Goal: Task Accomplishment & Management: Complete application form

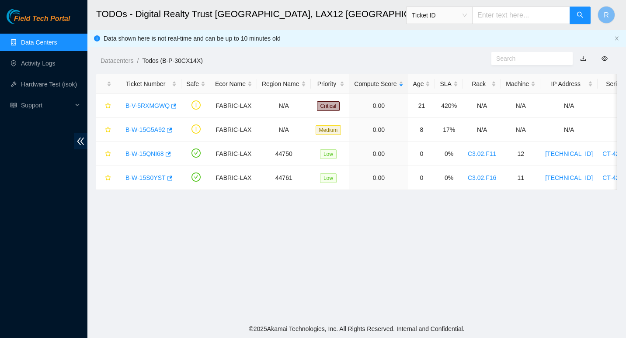
scroll to position [239, 0]
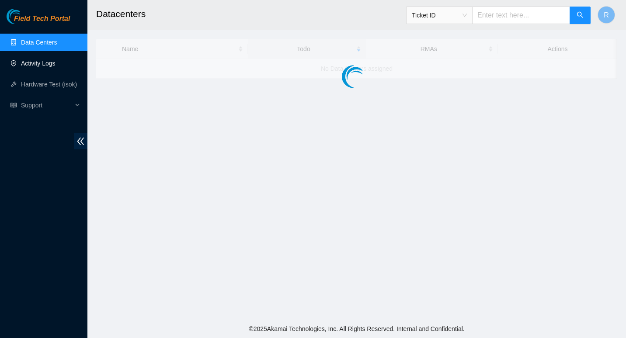
click at [42, 60] on link "Activity Logs" at bounding box center [38, 63] width 35 height 7
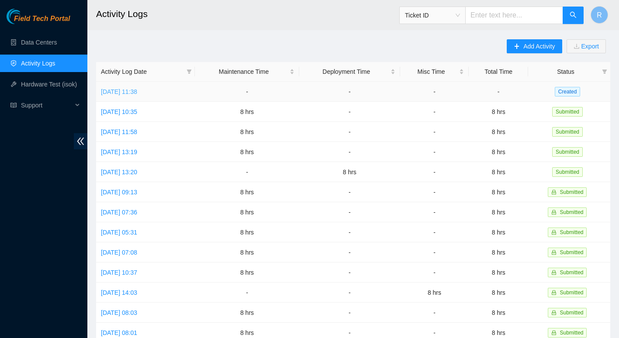
click at [118, 92] on link "[DATE] 11:38" at bounding box center [119, 91] width 36 height 7
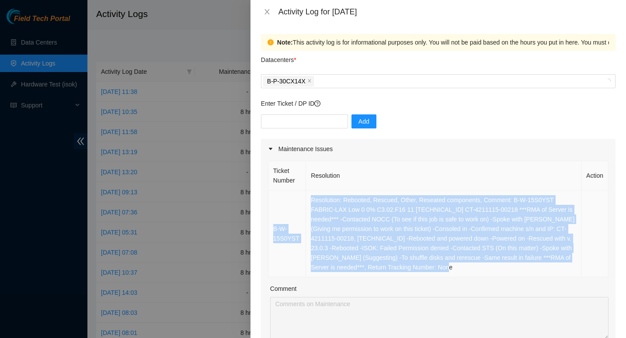
drag, startPoint x: 433, startPoint y: 270, endPoint x: 270, endPoint y: 226, distance: 168.8
click at [270, 226] on tr "B-W-15S0YST Resolution: Rebooted, Rescued, Other, Reseated components, Comment:…" at bounding box center [438, 234] width 340 height 87
copy tr "B-W-15S0YST Resolution: Rebooted, Rescued, Other, Reseated components, Comment:…"
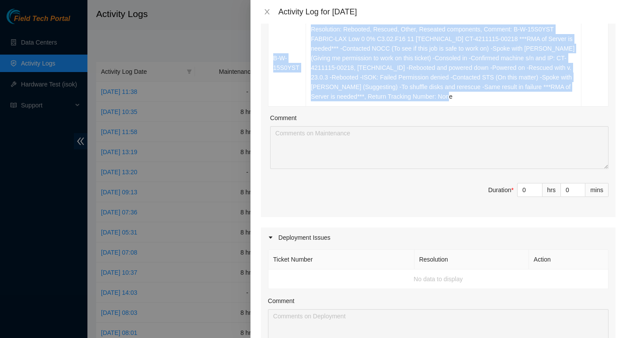
scroll to position [171, 0]
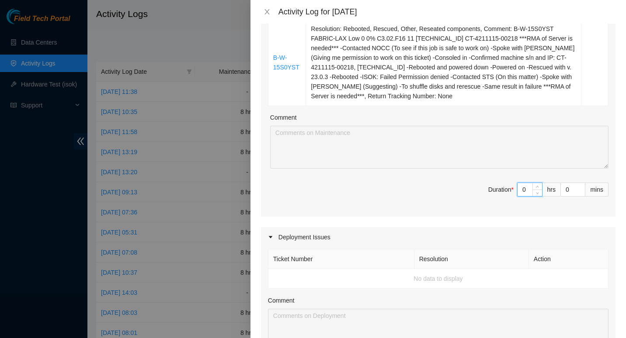
drag, startPoint x: 517, startPoint y: 190, endPoint x: 493, endPoint y: 195, distance: 25.0
click at [493, 195] on span "Duration * 0 hrs 0 mins" at bounding box center [438, 195] width 340 height 24
type input "8"
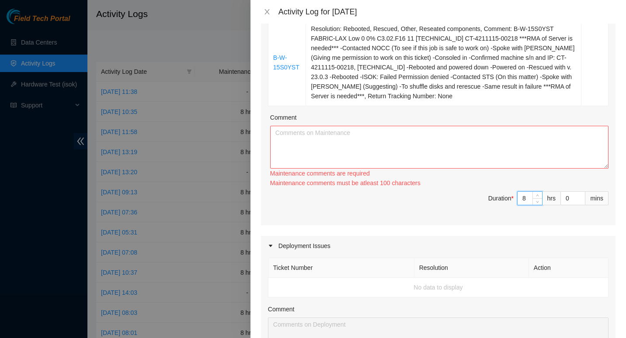
type input "8"
click at [404, 138] on textarea "Comment" at bounding box center [439, 147] width 338 height 43
paste textarea "B-W-15S0YST Resolution: Rebooted, Rescued, Other, Reseated components, Comment:…"
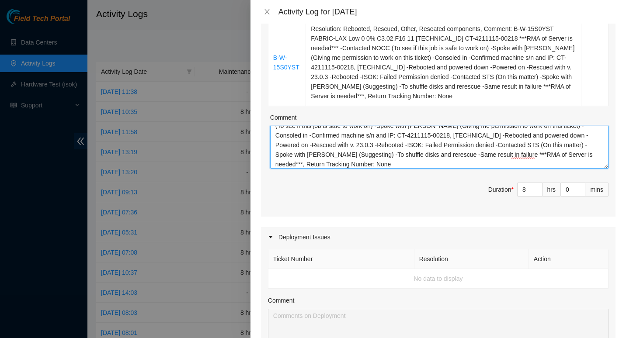
scroll to position [173, 0]
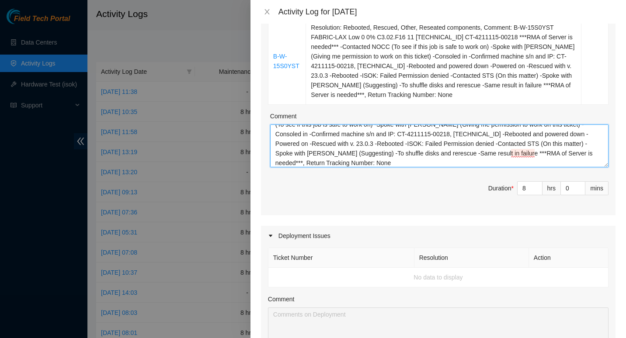
click at [401, 156] on textarea "B-W-15S0YST Resolution: Rebooted, Rescued, Other, Reseated components, Comment:…" at bounding box center [439, 146] width 338 height 43
click at [444, 161] on textarea "B-W-15S0YST Resolution: Rebooted, Rescued, Other, Reseated components, Comment:…" at bounding box center [439, 146] width 338 height 43
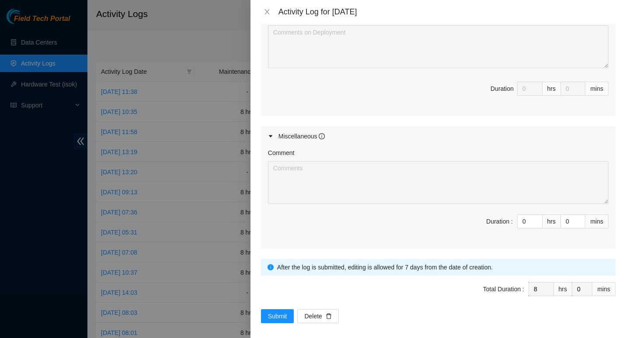
scroll to position [460, 0]
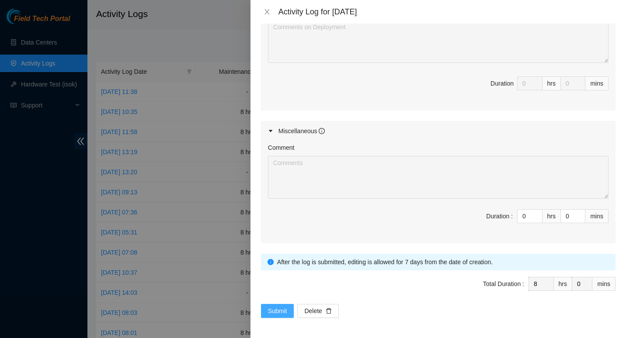
type textarea "B-W-15S0YST Resolution: Rebooted, Rescued, Other, Reseated components, Comment:…"
click at [273, 309] on span "Submit" at bounding box center [277, 311] width 19 height 10
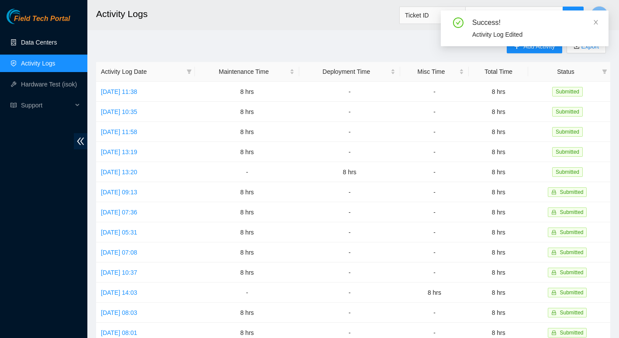
click at [24, 45] on link "Data Centers" at bounding box center [39, 42] width 36 height 7
